Goal: Check status

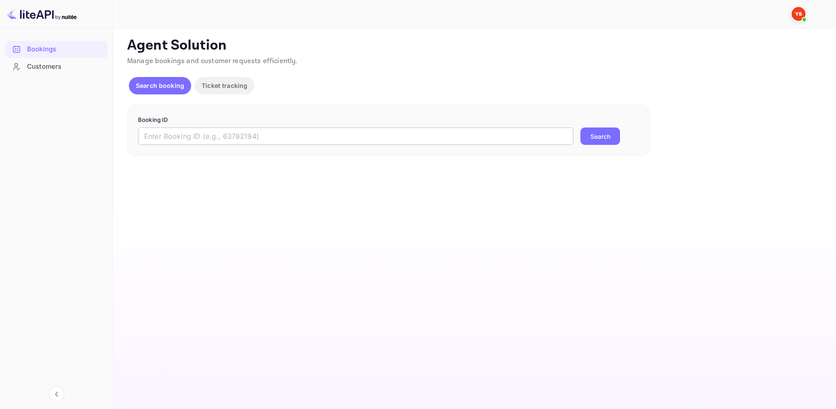
click at [219, 134] on input "text" at bounding box center [355, 136] width 435 height 17
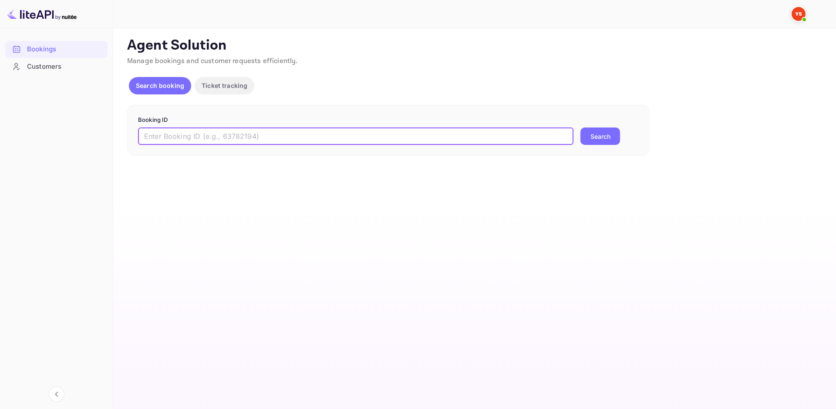
paste input "9043750"
type input "9043750"
click at [589, 141] on button "Search" at bounding box center [600, 136] width 40 height 17
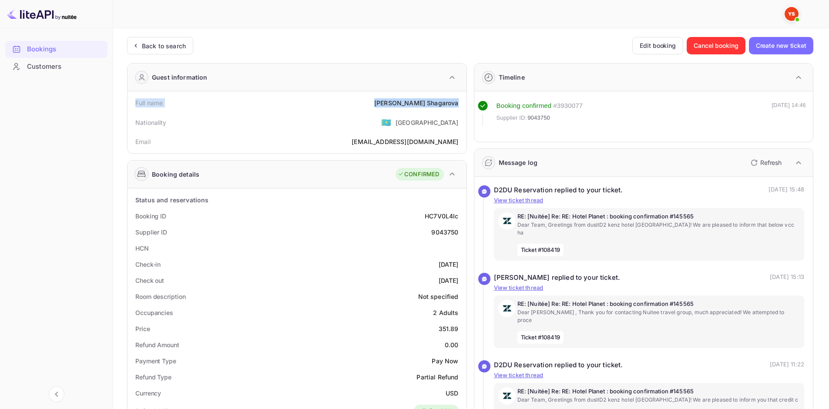
drag, startPoint x: 134, startPoint y: 101, endPoint x: 462, endPoint y: 101, distance: 327.7
click at [462, 101] on div "Full name [PERSON_NAME]" at bounding box center [297, 103] width 332 height 16
copy div "Full name [PERSON_NAME]"
drag, startPoint x: 133, startPoint y: 215, endPoint x: 461, endPoint y: 233, distance: 328.2
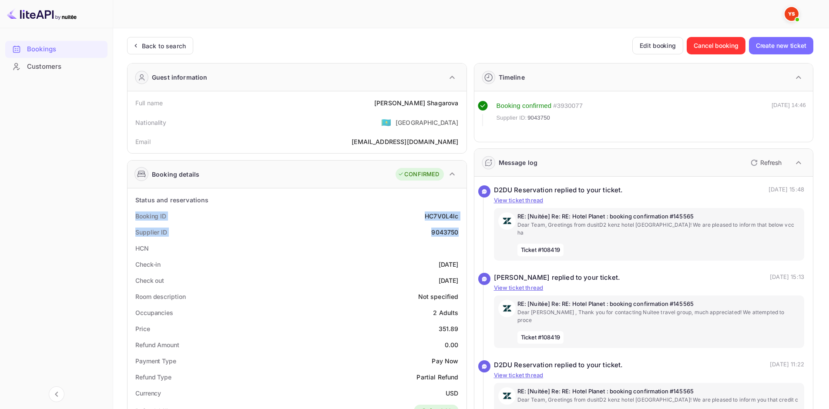
copy div "Booking ID HC7V0L4lc Supplier ID 9043750"
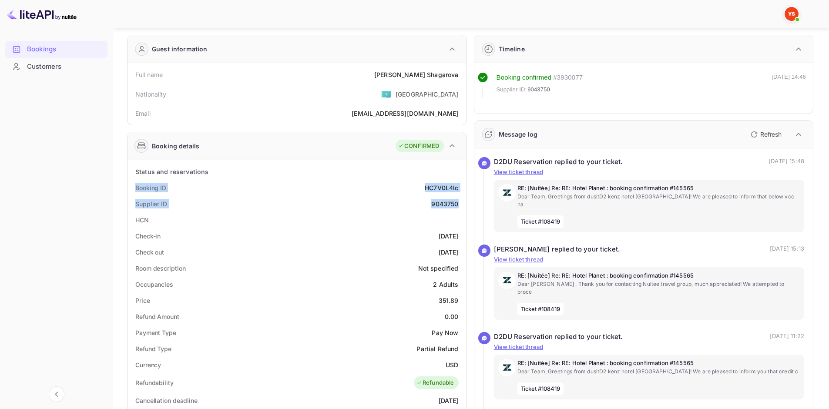
scroll to position [44, 0]
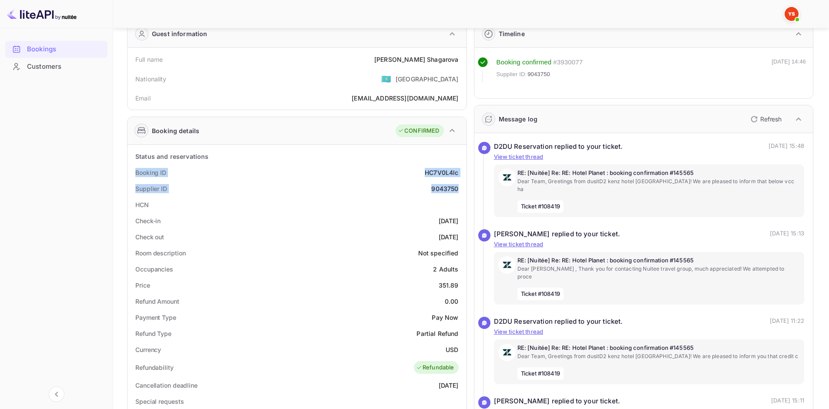
drag, startPoint x: 138, startPoint y: 218, endPoint x: 459, endPoint y: 234, distance: 321.1
click at [459, 234] on div "Status and reservations Booking ID HC7V0L4lc Supplier ID 9043750 HCN Check-in […" at bounding box center [297, 384] width 332 height 473
copy div "Check-in [DATE] Check out [DATE]"
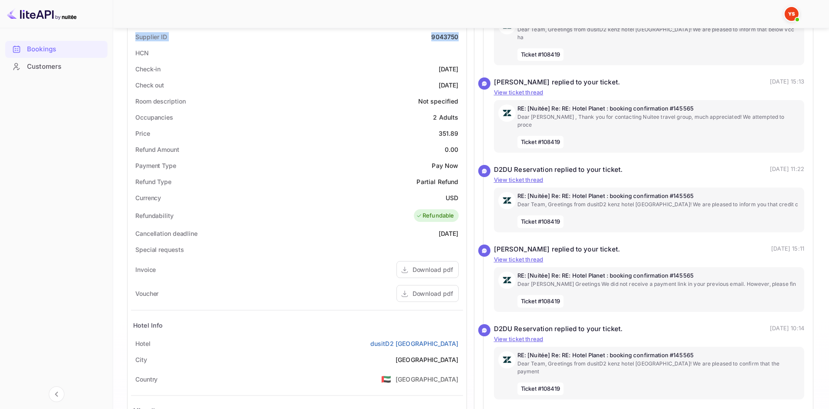
scroll to position [218, 0]
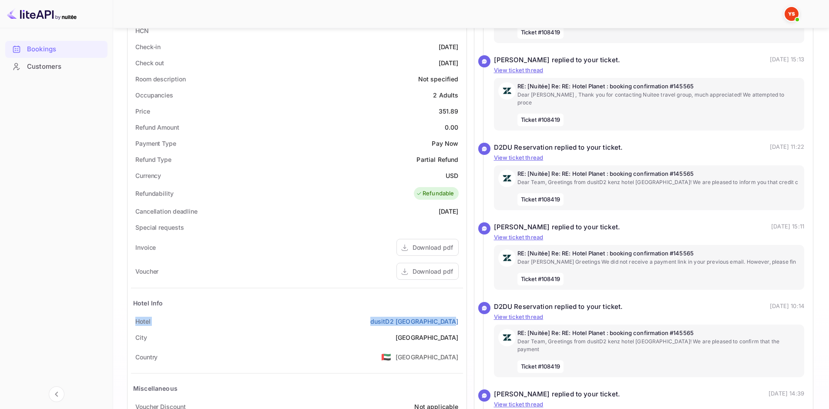
drag, startPoint x: 135, startPoint y: 320, endPoint x: 459, endPoint y: 323, distance: 323.8
click at [459, 323] on div "Hotel dusitD2 [GEOGRAPHIC_DATA]" at bounding box center [297, 321] width 332 height 16
copy div "Hotel dusitD2 [GEOGRAPHIC_DATA]"
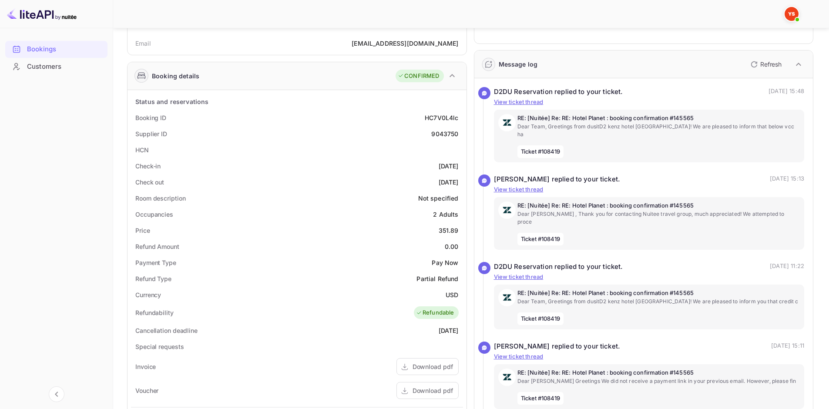
scroll to position [87, 0]
